Goal: Task Accomplishment & Management: Use online tool/utility

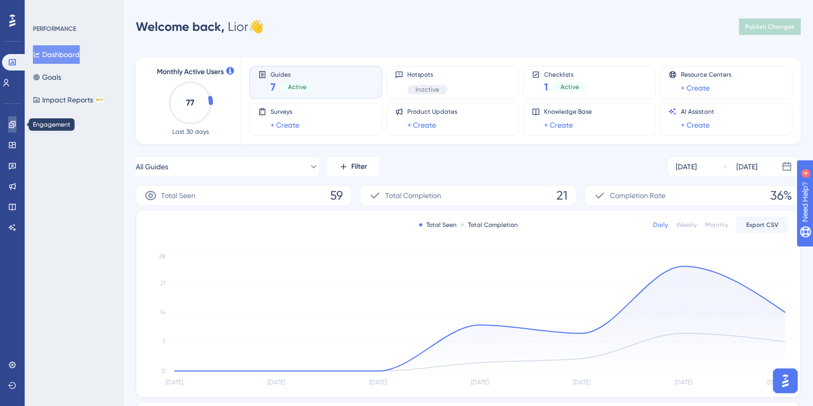
click at [9, 124] on icon at bounding box center [12, 124] width 7 height 7
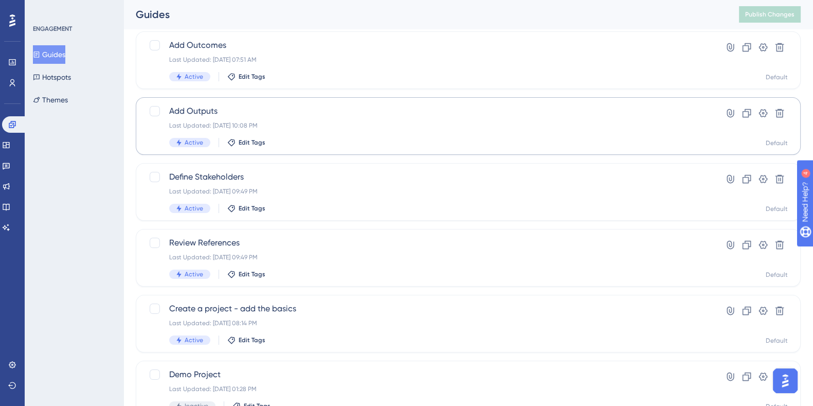
scroll to position [193, 0]
click at [234, 175] on span "Define Stakeholders" at bounding box center [427, 178] width 516 height 12
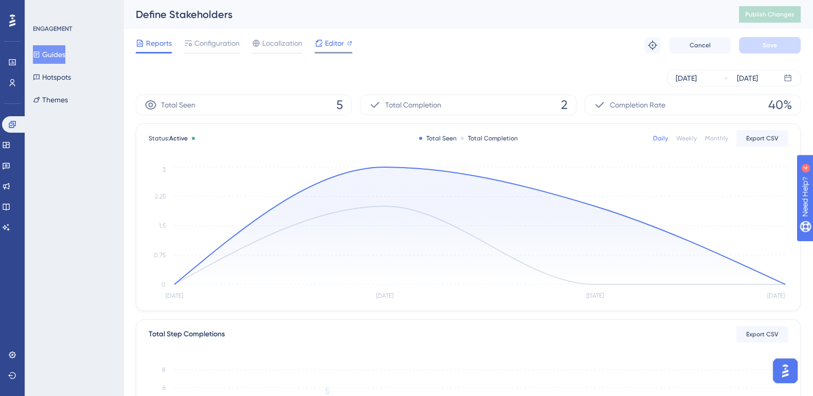
click at [332, 46] on span "Editor" at bounding box center [334, 43] width 19 height 12
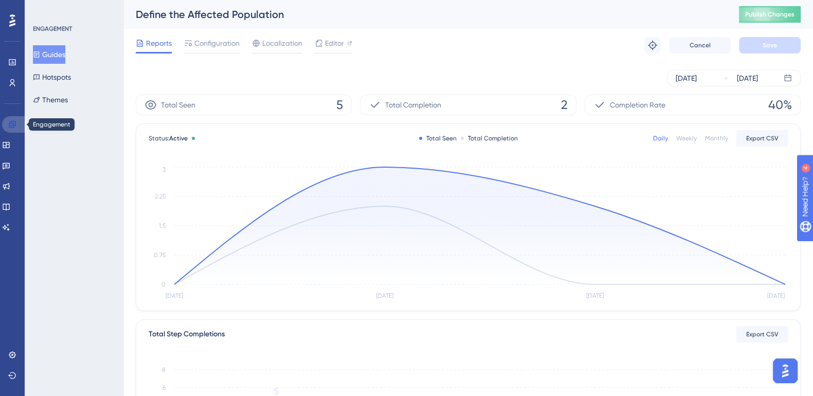
click at [17, 125] on link at bounding box center [14, 124] width 25 height 16
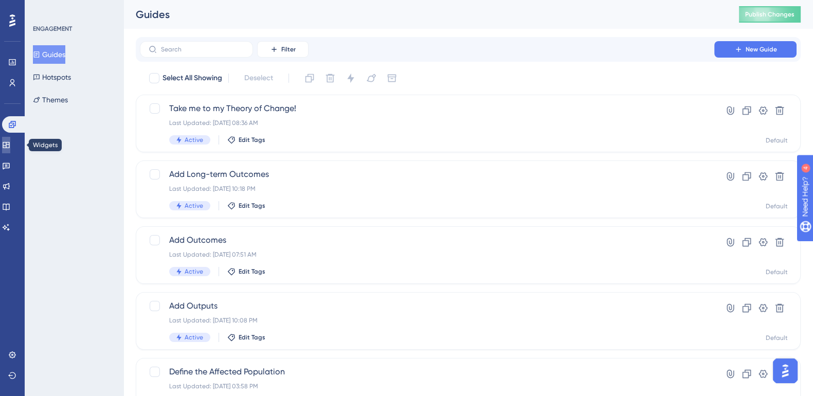
click at [10, 147] on icon at bounding box center [6, 145] width 8 height 8
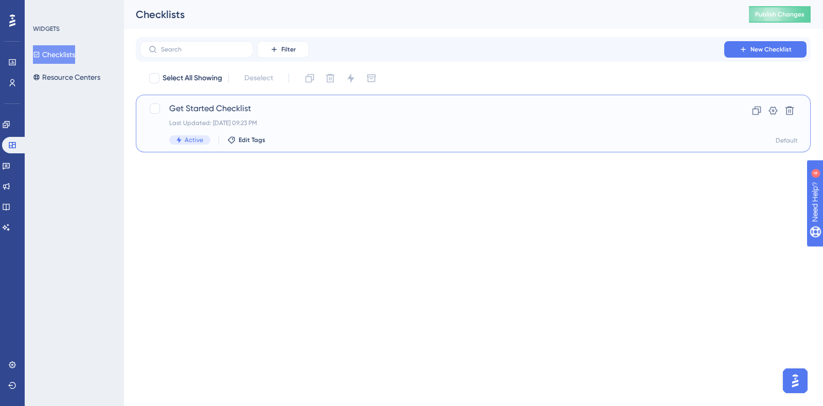
click at [233, 102] on span "Get Started Checklist" at bounding box center [432, 108] width 526 height 12
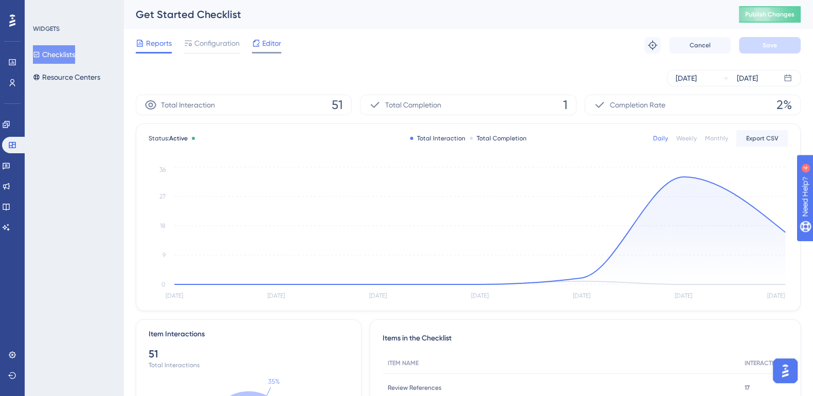
click at [261, 49] on div "Editor" at bounding box center [266, 45] width 29 height 16
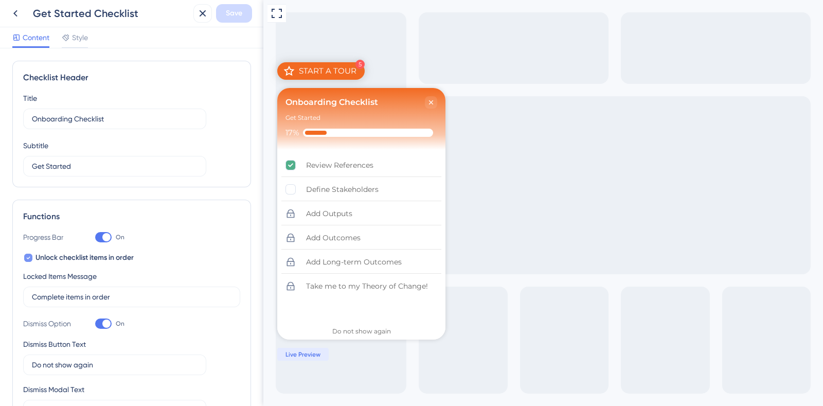
click at [28, 256] on icon at bounding box center [28, 258] width 4 height 8
checkbox input "false"
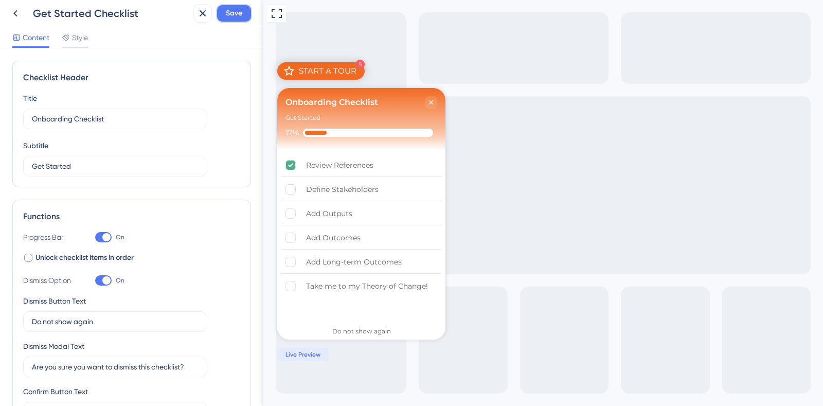
click at [238, 7] on span "Save" at bounding box center [234, 13] width 16 height 12
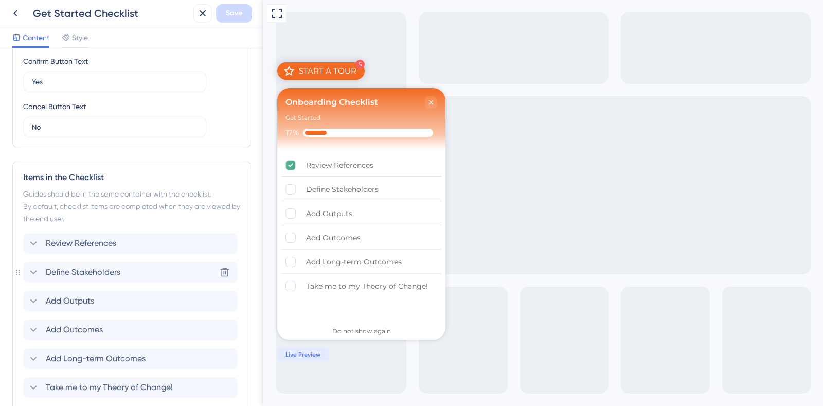
scroll to position [334, 0]
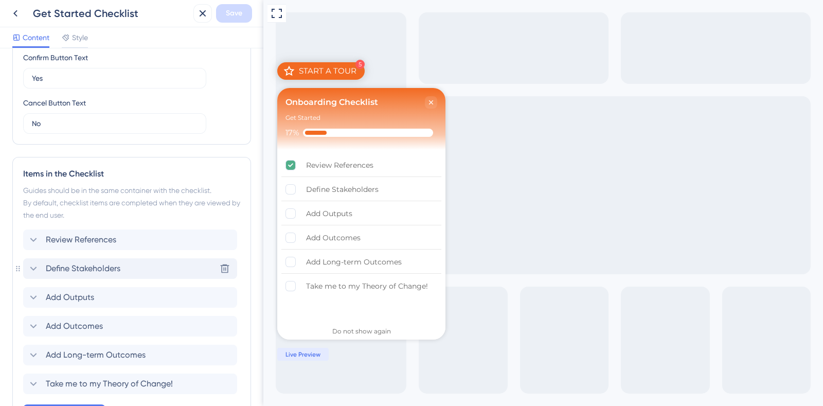
click at [67, 269] on span "Define Stakeholders" at bounding box center [83, 268] width 75 height 12
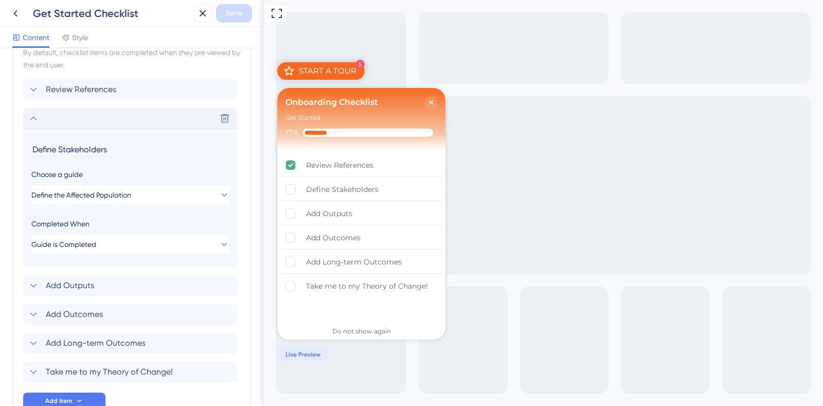
scroll to position [543, 0]
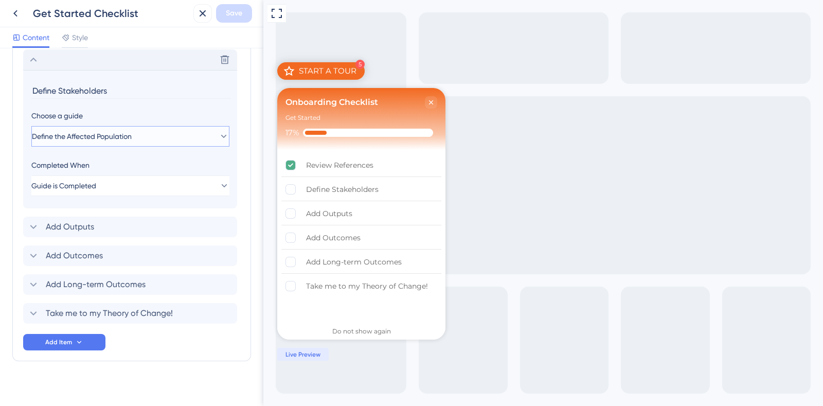
click at [111, 128] on button "Define the Affected Population" at bounding box center [130, 136] width 198 height 21
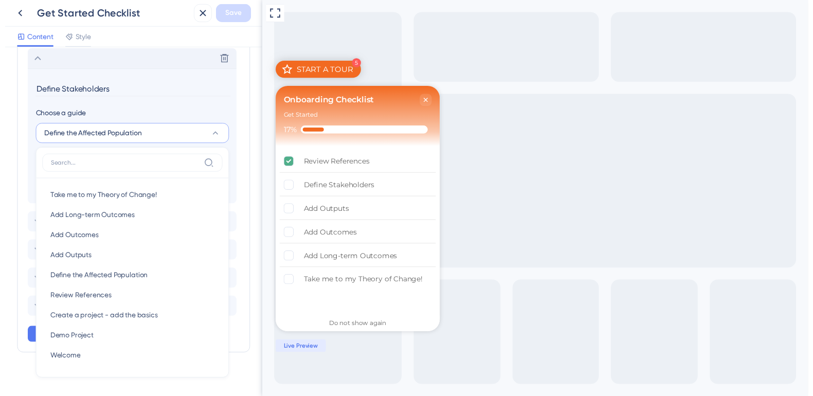
scroll to position [550, 0]
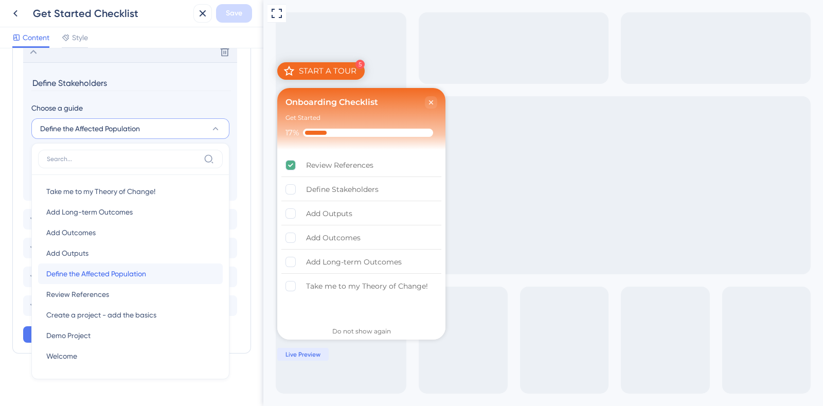
click at [106, 272] on span "Define the Affected Population" at bounding box center [96, 273] width 100 height 12
type input "Define the Affected Population"
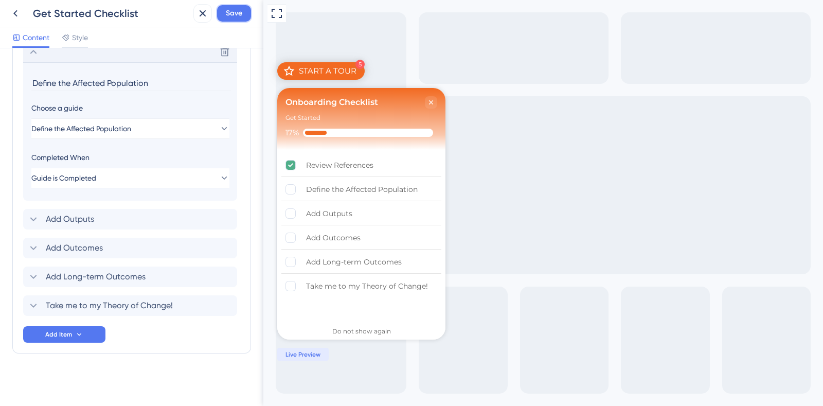
click at [228, 13] on span "Save" at bounding box center [234, 13] width 16 height 12
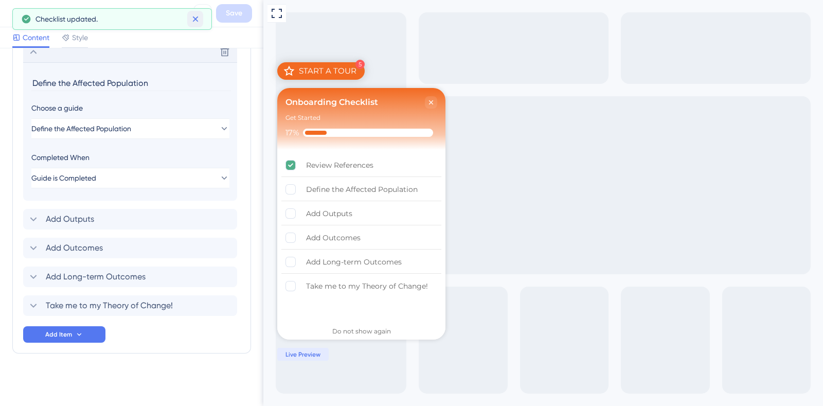
click at [201, 22] on button at bounding box center [195, 19] width 16 height 16
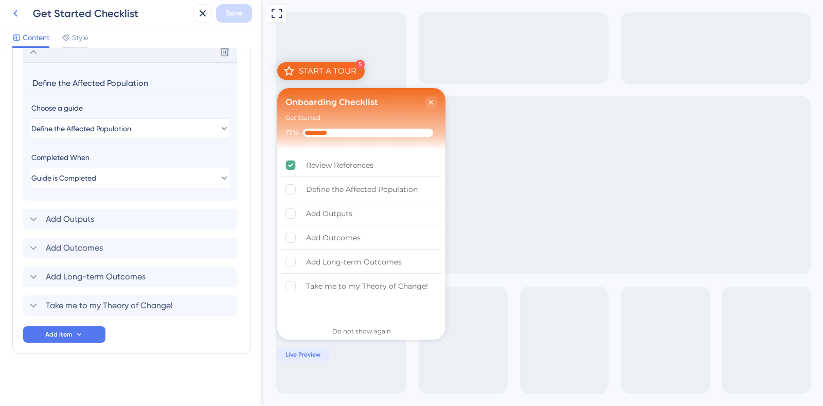
click at [16, 15] on icon at bounding box center [15, 13] width 4 height 7
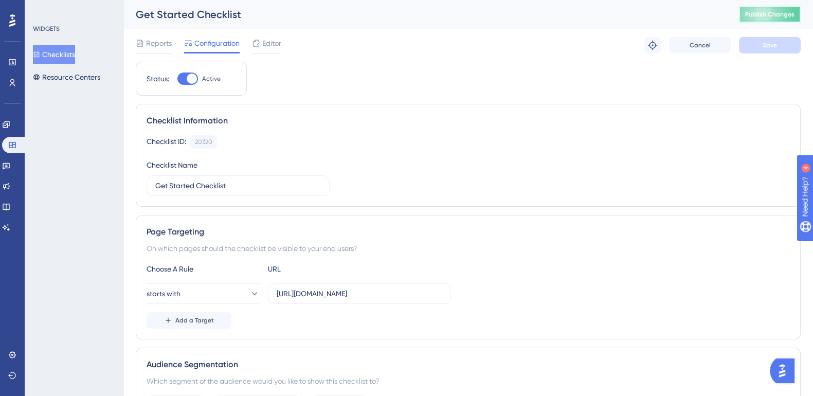
click at [793, 16] on span "Publish Changes" at bounding box center [769, 14] width 49 height 8
